Goal: Task Accomplishment & Management: Complete application form

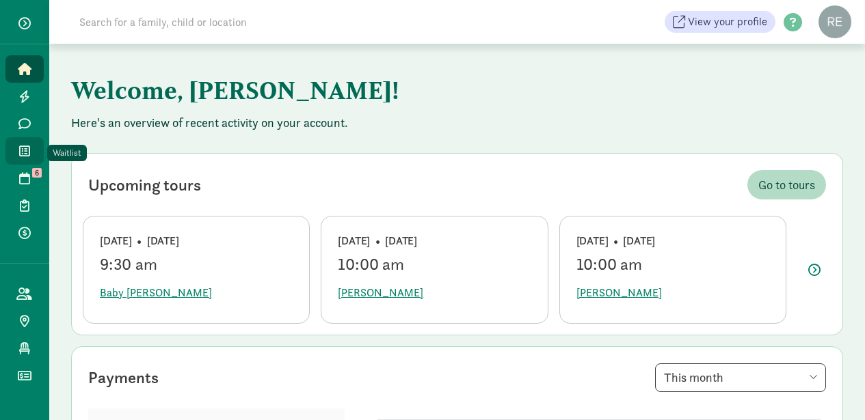
click at [26, 148] on icon at bounding box center [24, 151] width 11 height 12
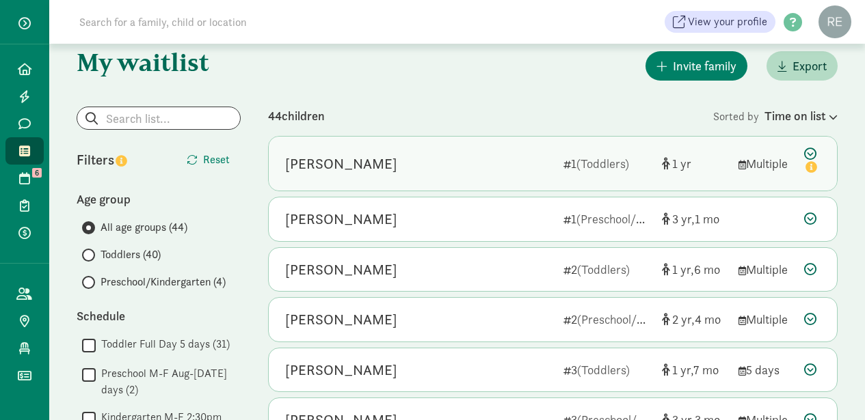
scroll to position [21, 0]
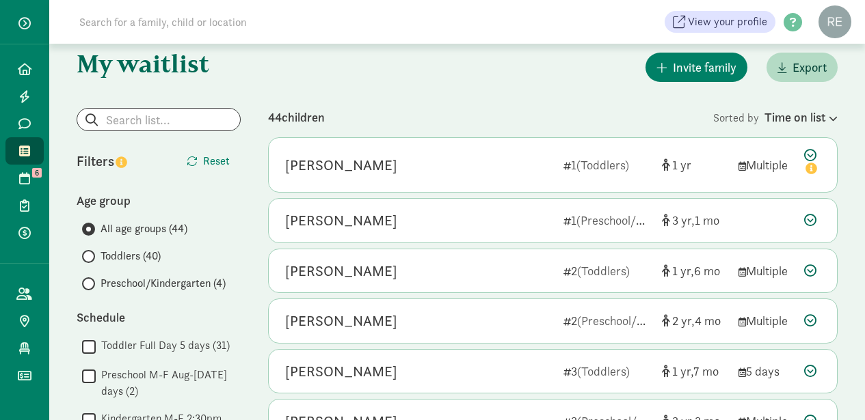
click at [90, 283] on span at bounding box center [88, 283] width 13 height 13
click at [90, 283] on input "Preschool/Kindergarten (4)" at bounding box center [86, 284] width 9 height 9
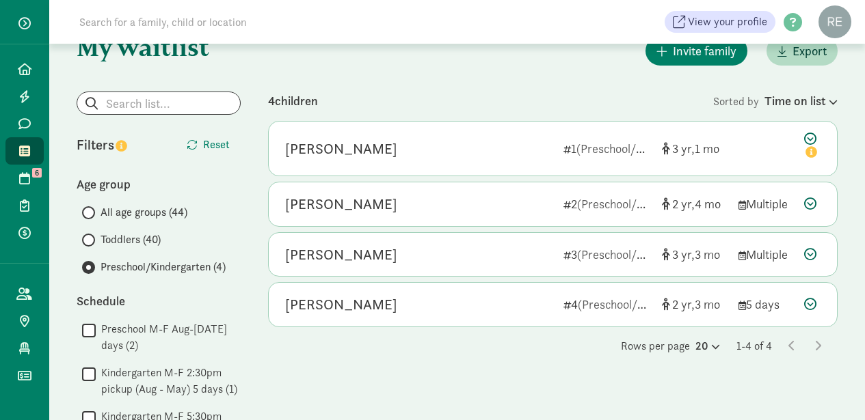
scroll to position [39, 0]
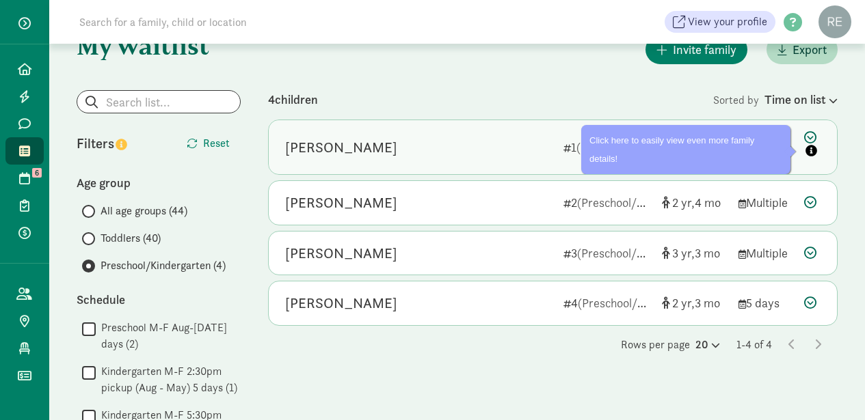
click at [812, 152] on icon "info" at bounding box center [811, 151] width 12 height 12
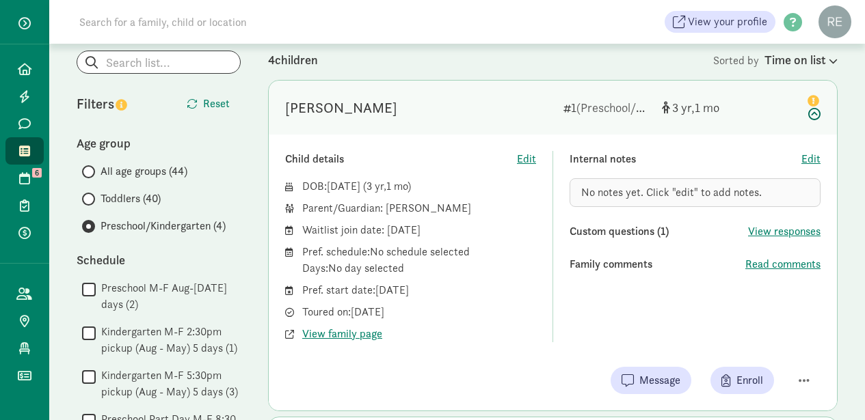
scroll to position [79, 0]
click at [370, 334] on span "View family page" at bounding box center [342, 334] width 80 height 16
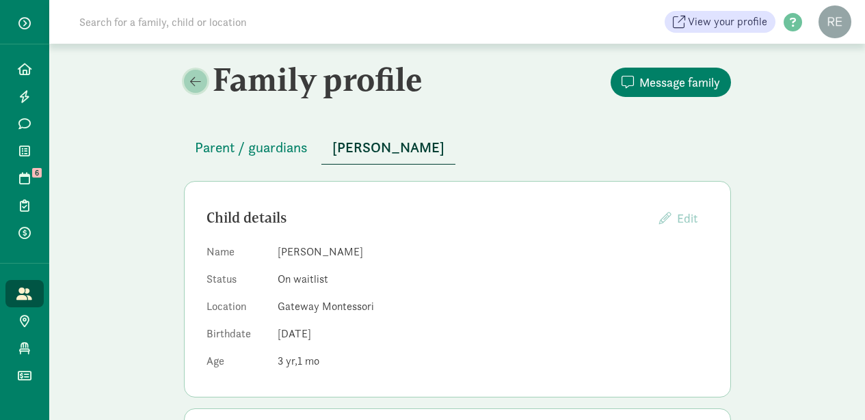
click at [198, 83] on span at bounding box center [195, 81] width 11 height 12
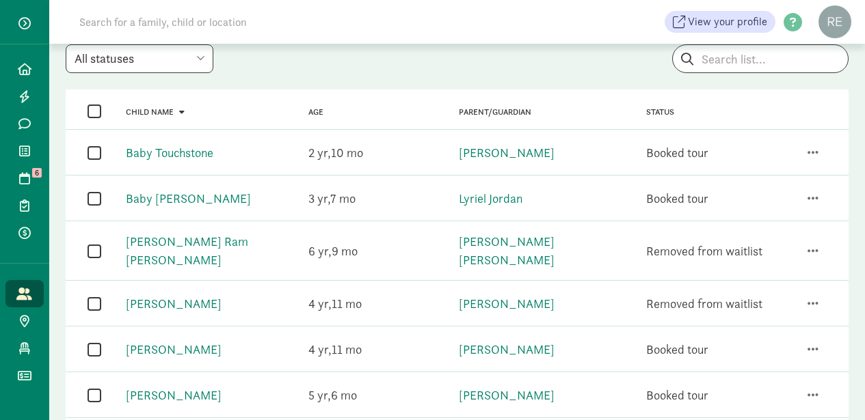
scroll to position [100, 0]
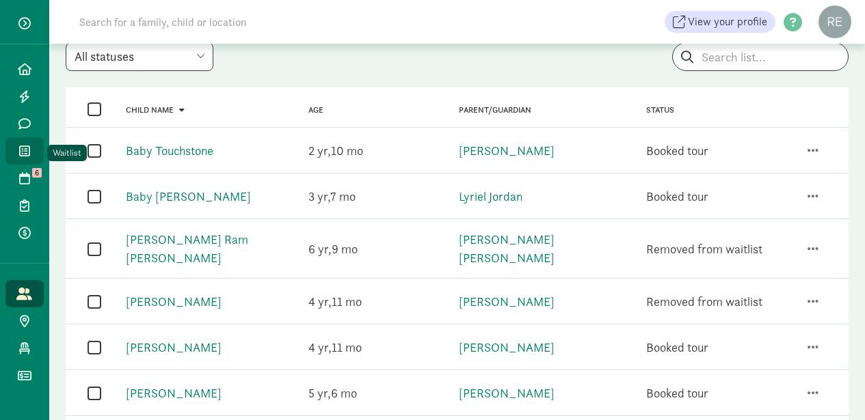
click at [23, 152] on icon at bounding box center [24, 151] width 11 height 12
